Goal: Task Accomplishment & Management: Complete application form

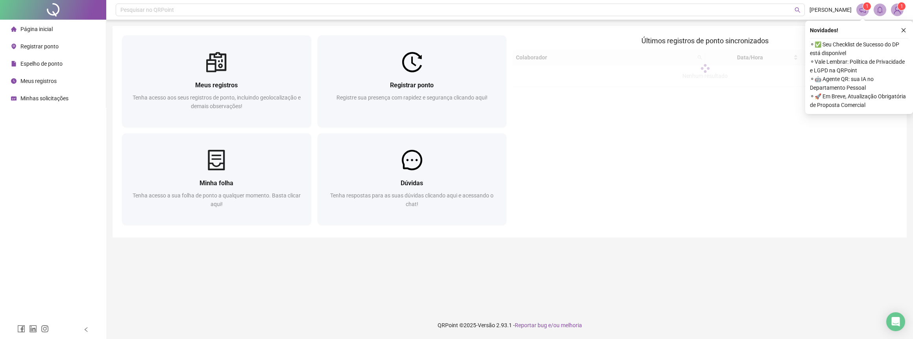
click at [905, 30] on icon "close" at bounding box center [904, 31] width 6 height 6
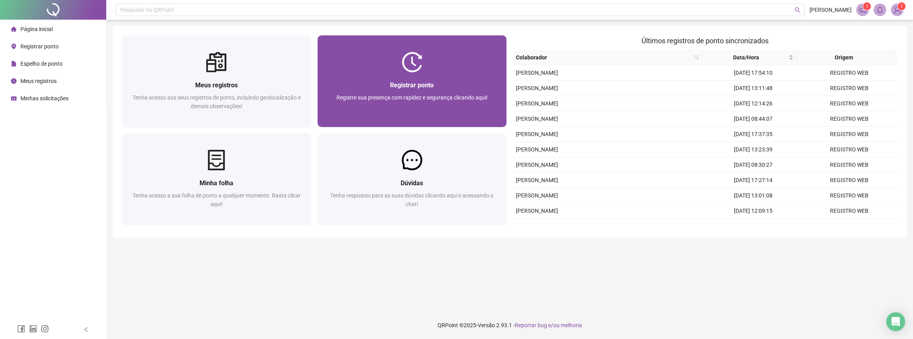
click at [468, 92] on div "Registrar ponto Registre sua presença com rapidez e segurança clicando aqui!" at bounding box center [412, 99] width 170 height 39
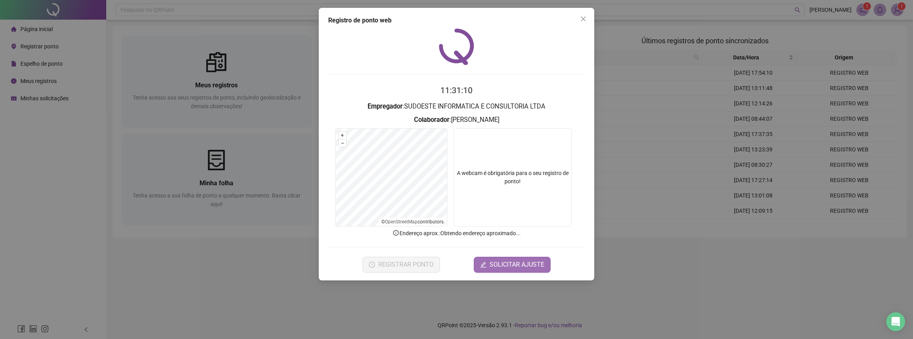
click at [502, 261] on span "SOLICITAR AJUSTE" at bounding box center [517, 264] width 55 height 9
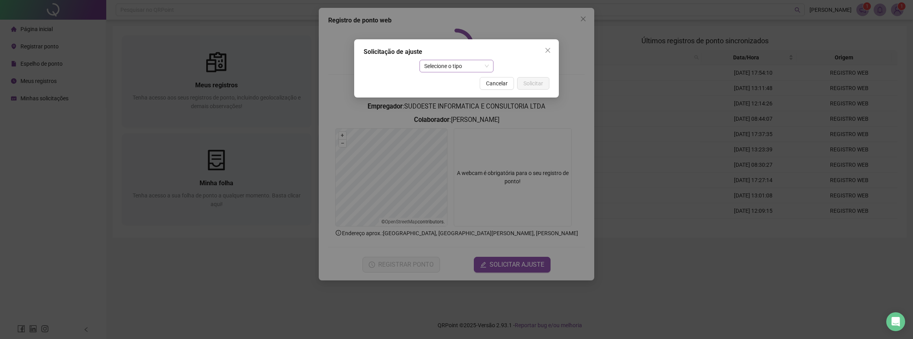
click at [452, 67] on span "Selecione o tipo" at bounding box center [456, 66] width 65 height 12
click at [453, 85] on div "Ajuste manual" at bounding box center [457, 82] width 62 height 9
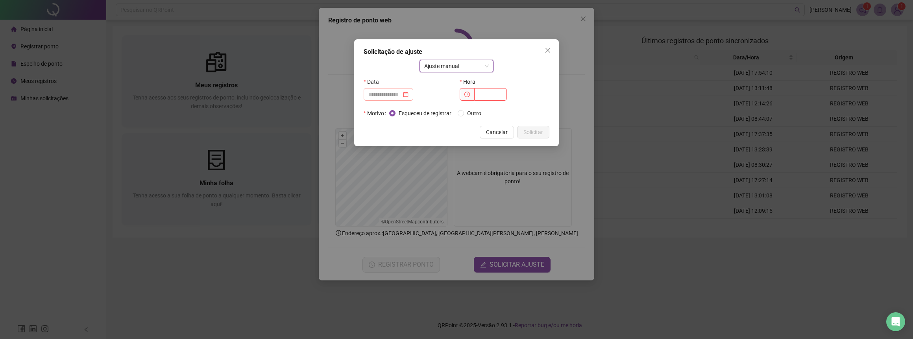
click at [409, 97] on div at bounding box center [388, 94] width 40 height 9
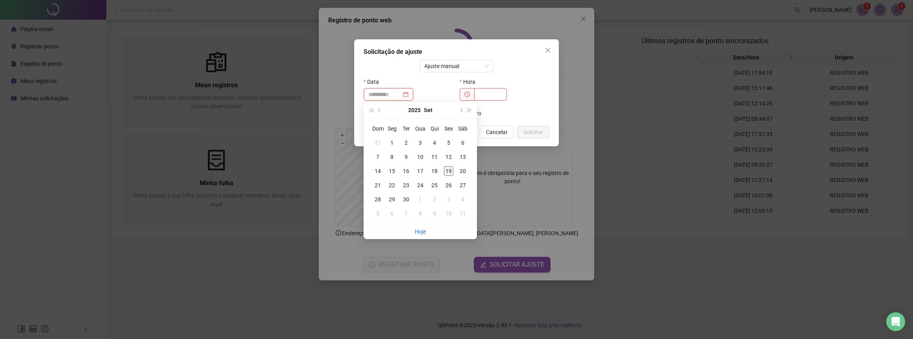
type input "**********"
click at [448, 169] on div "19" at bounding box center [448, 170] width 9 height 9
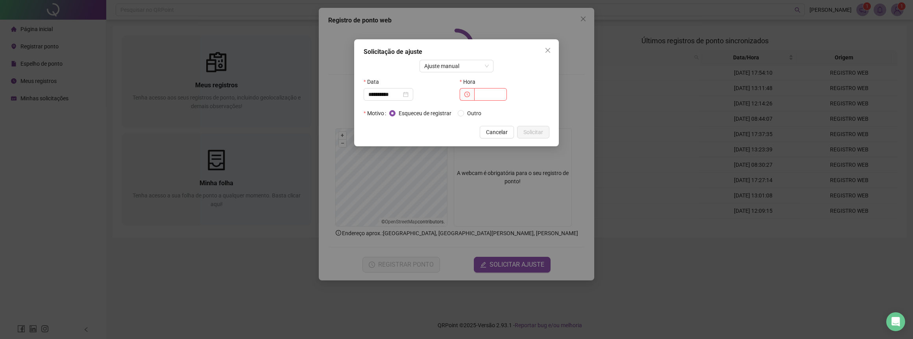
click at [469, 93] on icon "clock-circle" at bounding box center [467, 95] width 6 height 6
click at [481, 91] on input "text" at bounding box center [490, 94] width 33 height 13
type input "*****"
click at [531, 132] on span "Solicitar" at bounding box center [533, 132] width 20 height 9
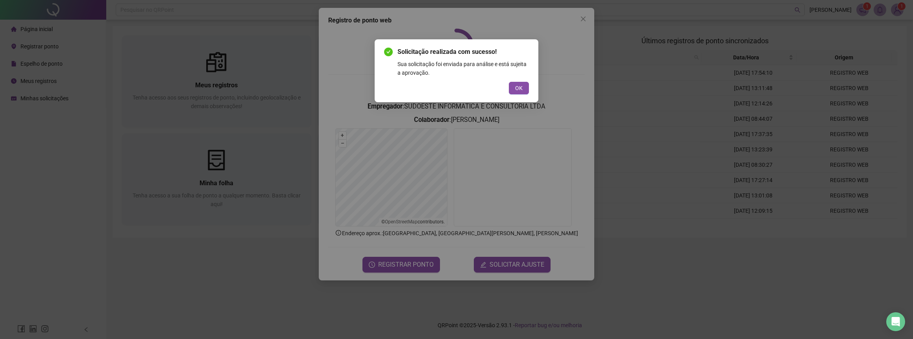
click at [519, 81] on div "Solicitação realizada com sucesso! Sua solicitação foi enviada para análise e e…" at bounding box center [456, 70] width 145 height 47
click at [520, 91] on span "OK" at bounding box center [518, 88] width 7 height 9
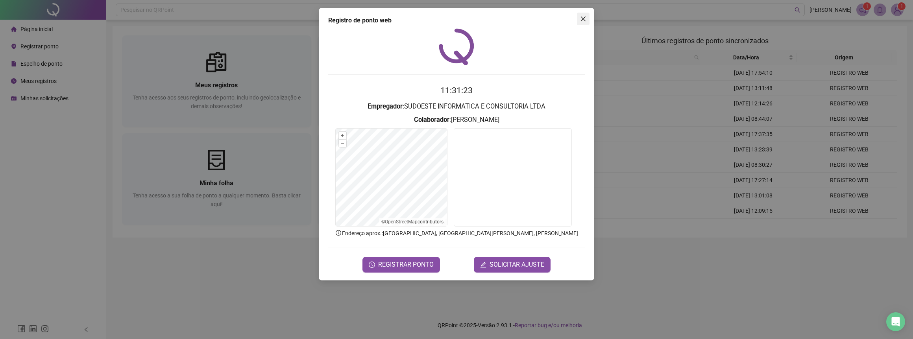
click at [583, 18] on icon "close" at bounding box center [583, 19] width 5 height 5
